Goal: Transaction & Acquisition: Subscribe to service/newsletter

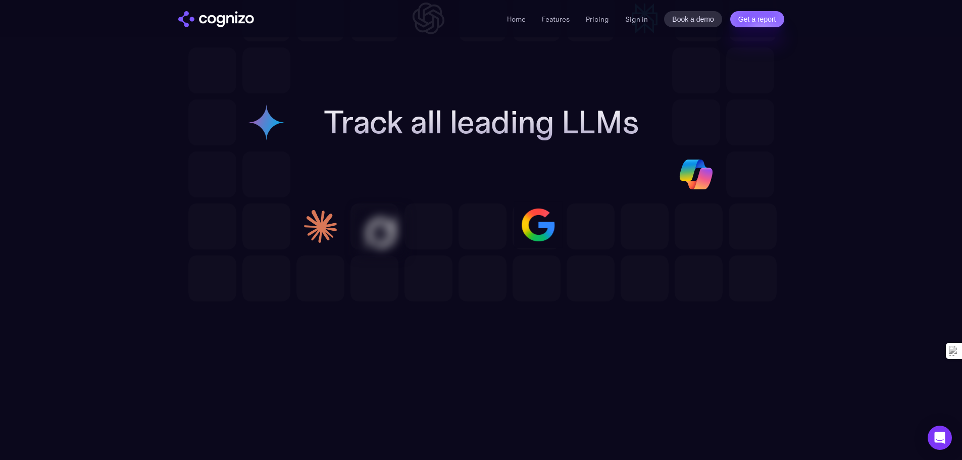
scroll to position [2978, 0]
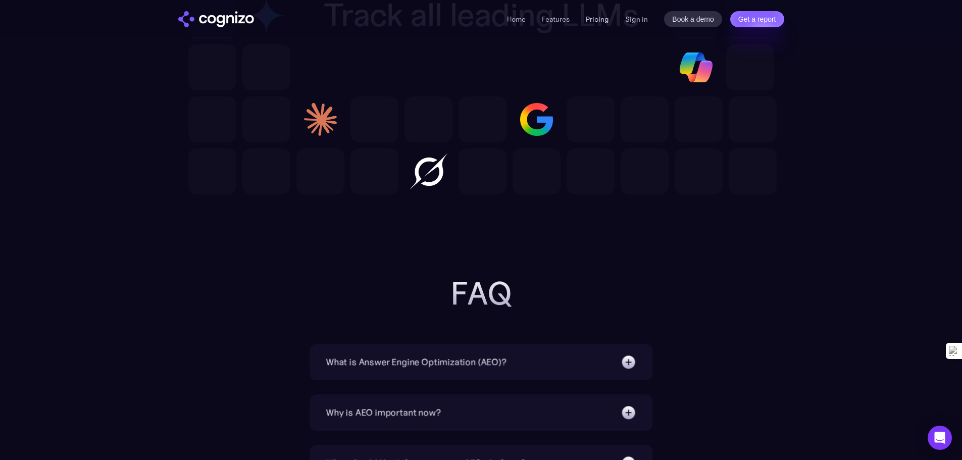
click at [598, 20] on link "Pricing" at bounding box center [596, 19] width 23 height 9
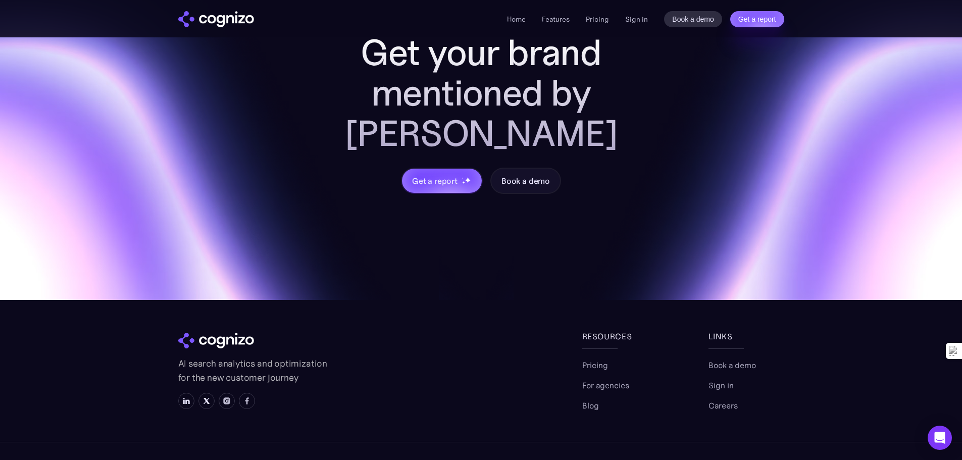
scroll to position [3034, 0]
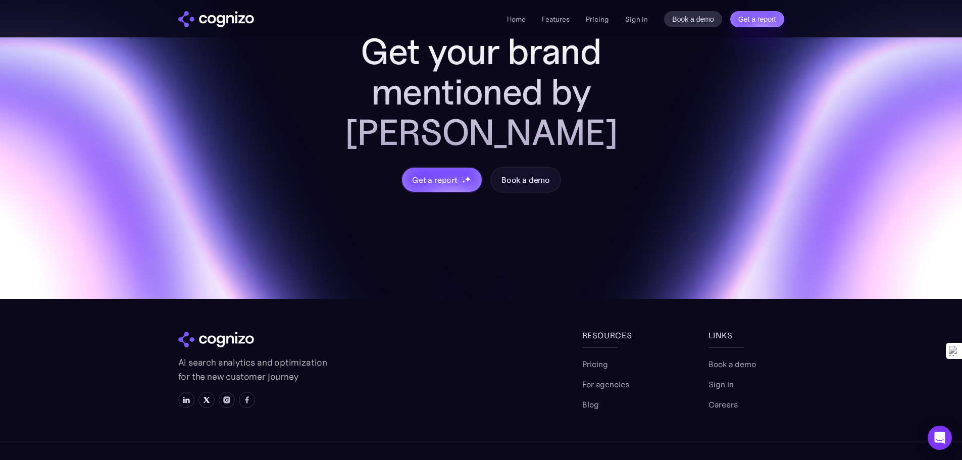
drag, startPoint x: 244, startPoint y: 323, endPoint x: 286, endPoint y: 335, distance: 44.1
